Goal: Information Seeking & Learning: Compare options

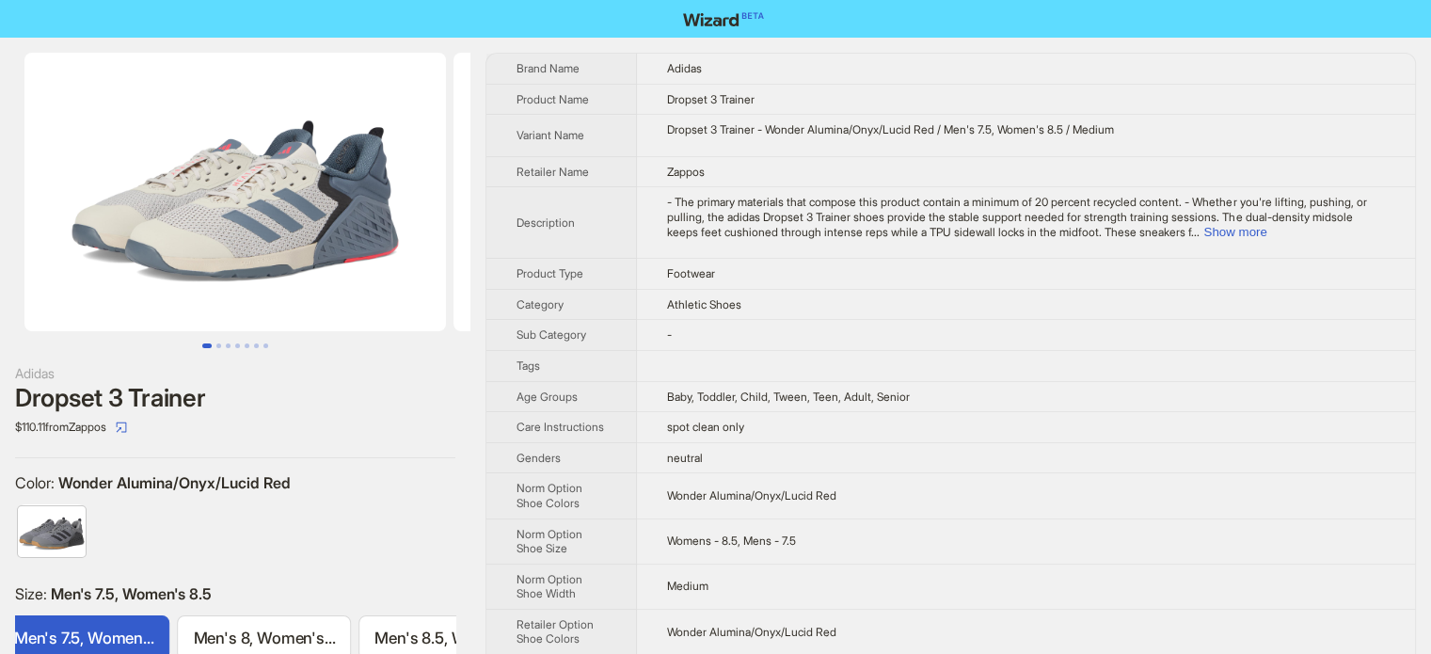
drag, startPoint x: 17, startPoint y: 56, endPoint x: 163, endPoint y: 222, distance: 221.4
click at [163, 222] on li at bounding box center [225, 192] width 450 height 279
drag, startPoint x: 205, startPoint y: 327, endPoint x: 215, endPoint y: 308, distance: 21.0
click at [215, 308] on img at bounding box center [235, 192] width 422 height 279
click at [232, 217] on img at bounding box center [235, 192] width 422 height 279
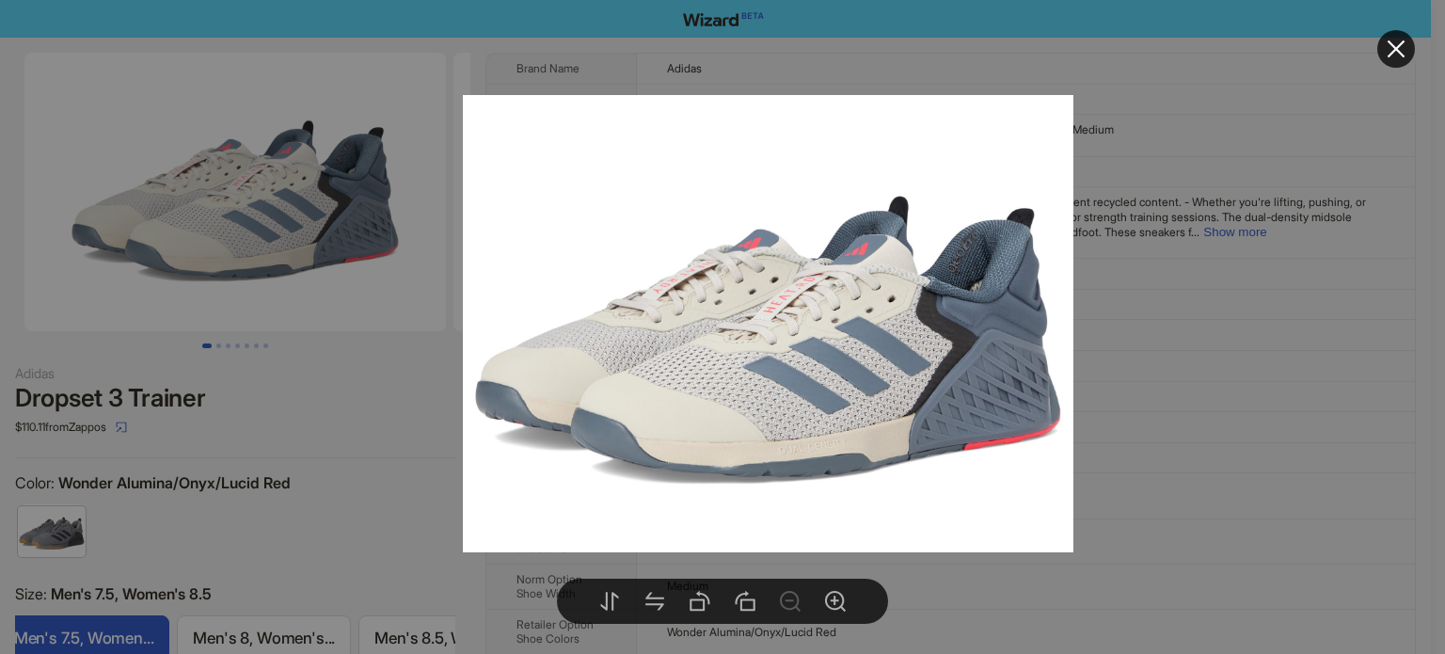
drag, startPoint x: 429, startPoint y: 119, endPoint x: 474, endPoint y: 116, distance: 45.3
click at [474, 116] on img at bounding box center [768, 323] width 611 height 457
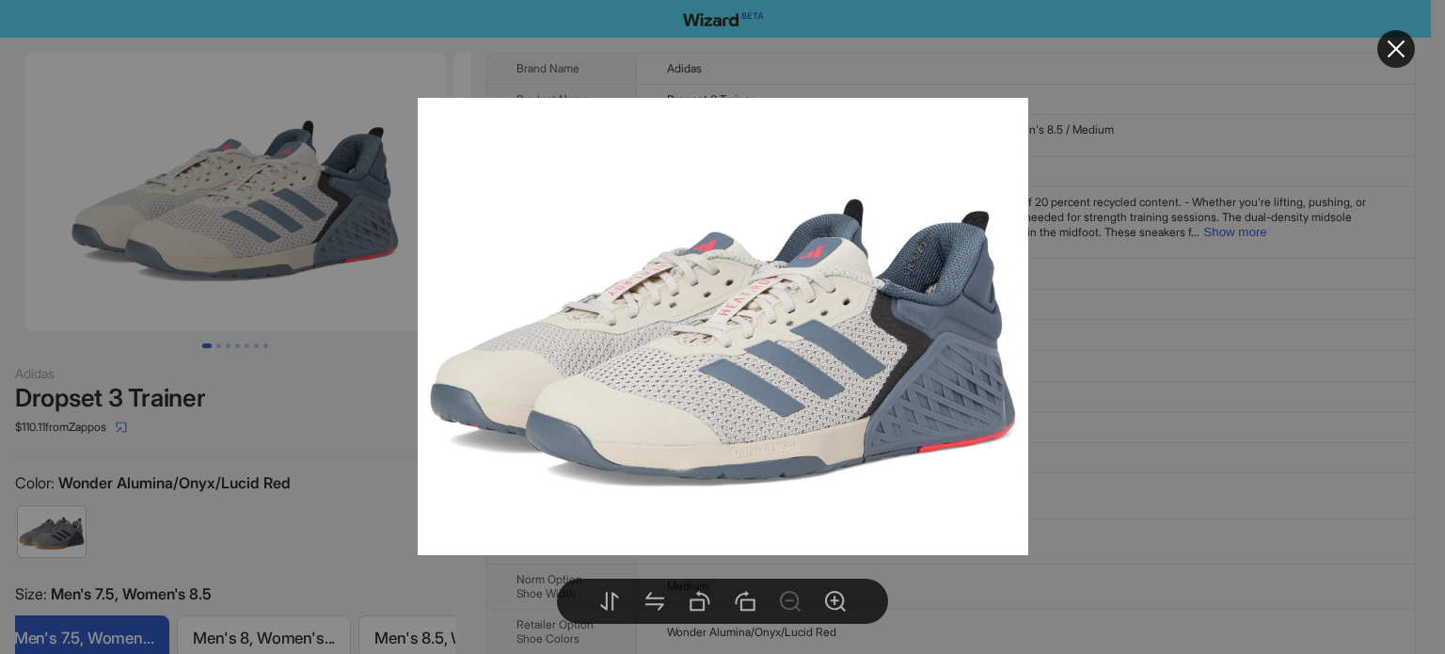
click at [1142, 338] on div at bounding box center [722, 327] width 1445 height 654
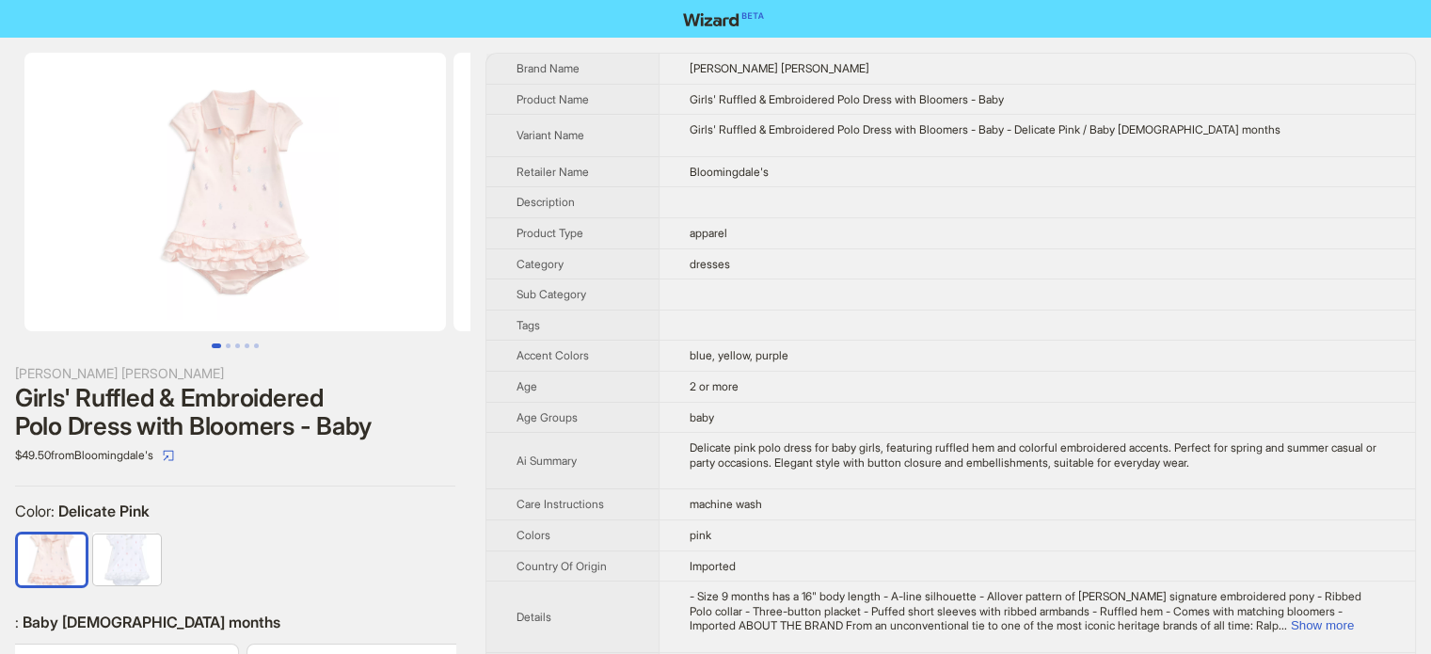
scroll to position [0, 420]
